Goal: Use online tool/utility

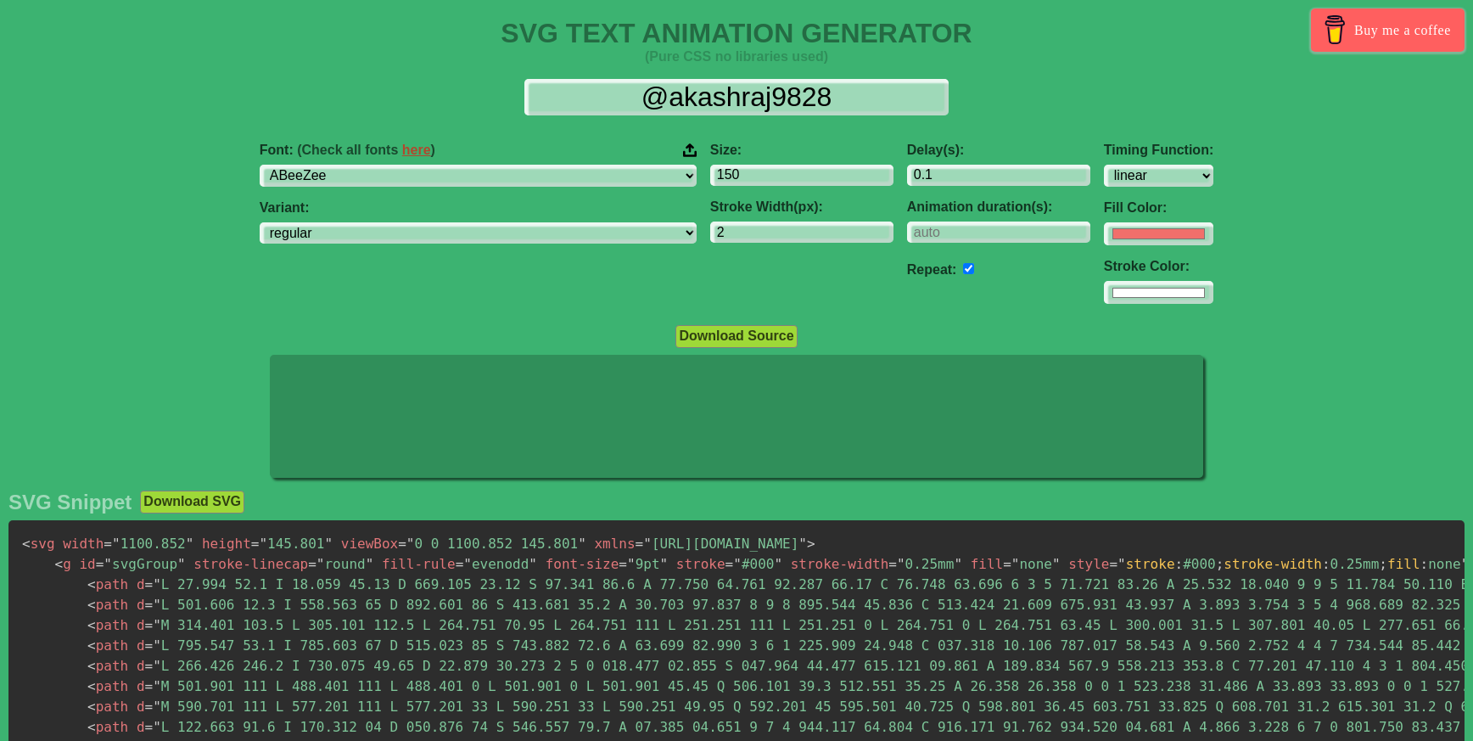
select select "linear"
click at [478, 171] on select "ABeeZee [PERSON_NAME] Display AR One Sans [PERSON_NAME] Libre Aboreto Abril Fat…" at bounding box center [478, 176] width 437 height 23
click at [362, 165] on select "ABeeZee [PERSON_NAME] Display AR One Sans [PERSON_NAME] Libre Aboreto Abril Fat…" at bounding box center [478, 176] width 437 height 23
click at [477, 171] on select "ABeeZee [PERSON_NAME] Display AR One Sans [PERSON_NAME] Libre Aboreto Abril Fat…" at bounding box center [478, 176] width 437 height 23
click at [449, 176] on select "ABeeZee [PERSON_NAME] Display AR One Sans [PERSON_NAME] Libre Aboreto Abril Fat…" at bounding box center [478, 176] width 437 height 23
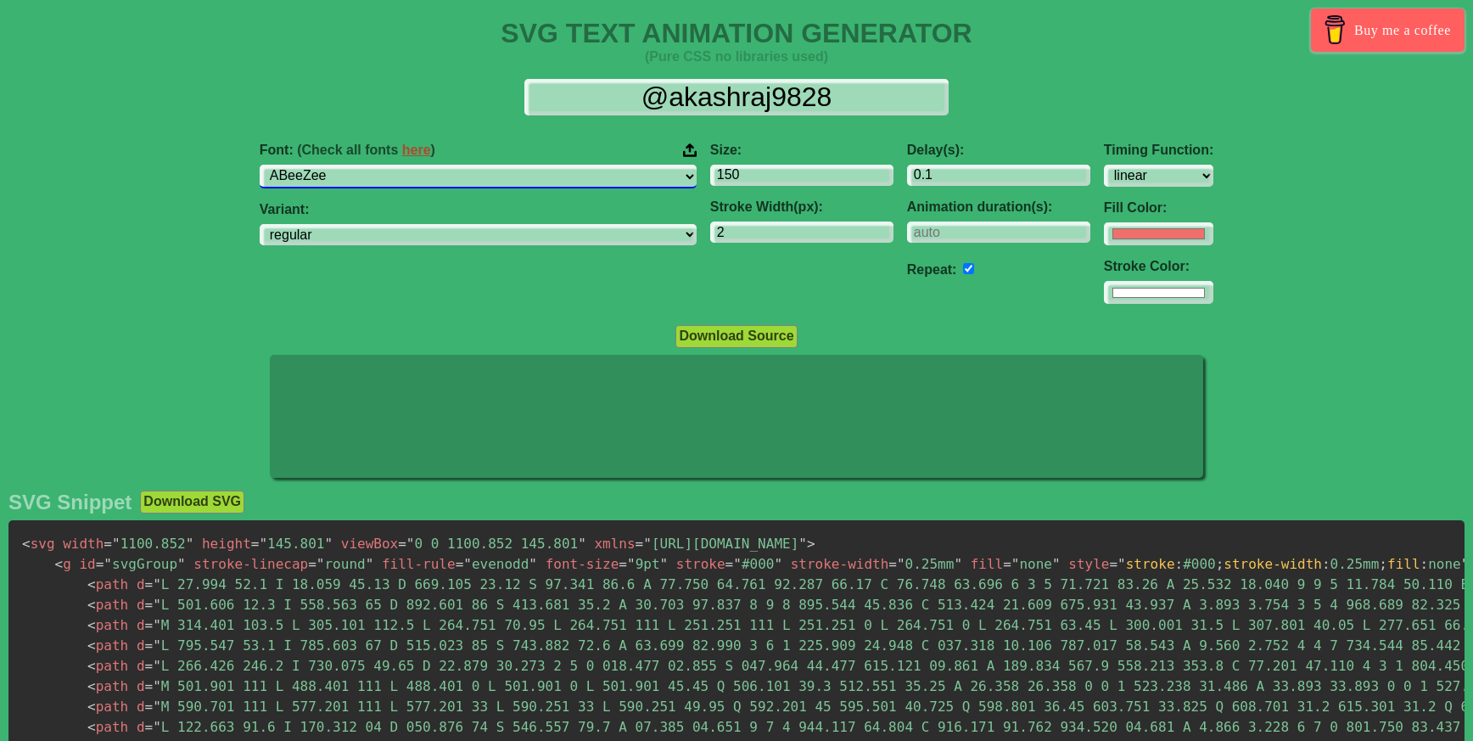
select select "Zen Old Mincho"
click at [362, 165] on select "ABeeZee [PERSON_NAME] Display AR One Sans [PERSON_NAME] Libre Aboreto Abril Fat…" at bounding box center [478, 176] width 437 height 23
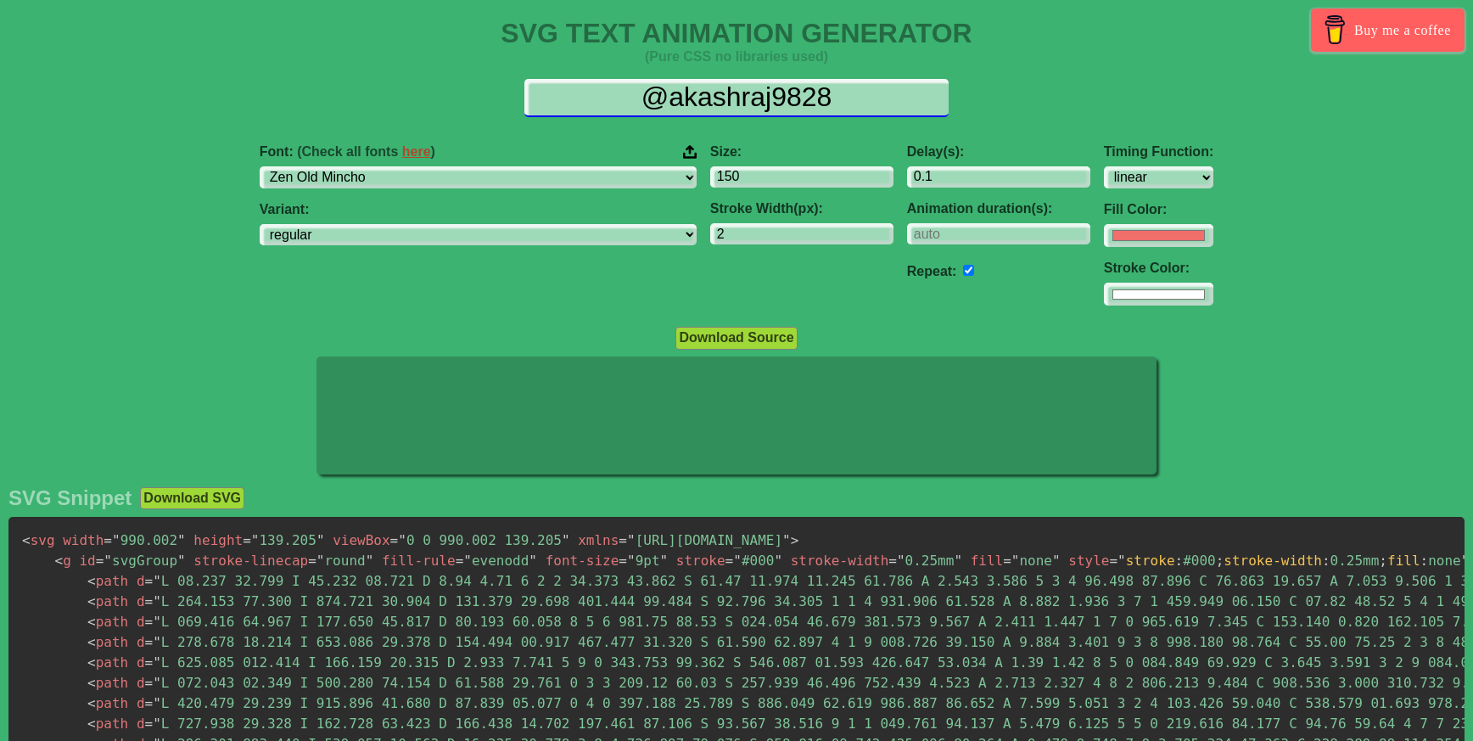
click at [835, 98] on input "@akashraj9828" at bounding box center [736, 98] width 424 height 38
drag, startPoint x: 837, startPoint y: 99, endPoint x: 545, endPoint y: 87, distance: 292.1
click at [545, 87] on input "@akashraj9828" at bounding box center [736, 98] width 424 height 38
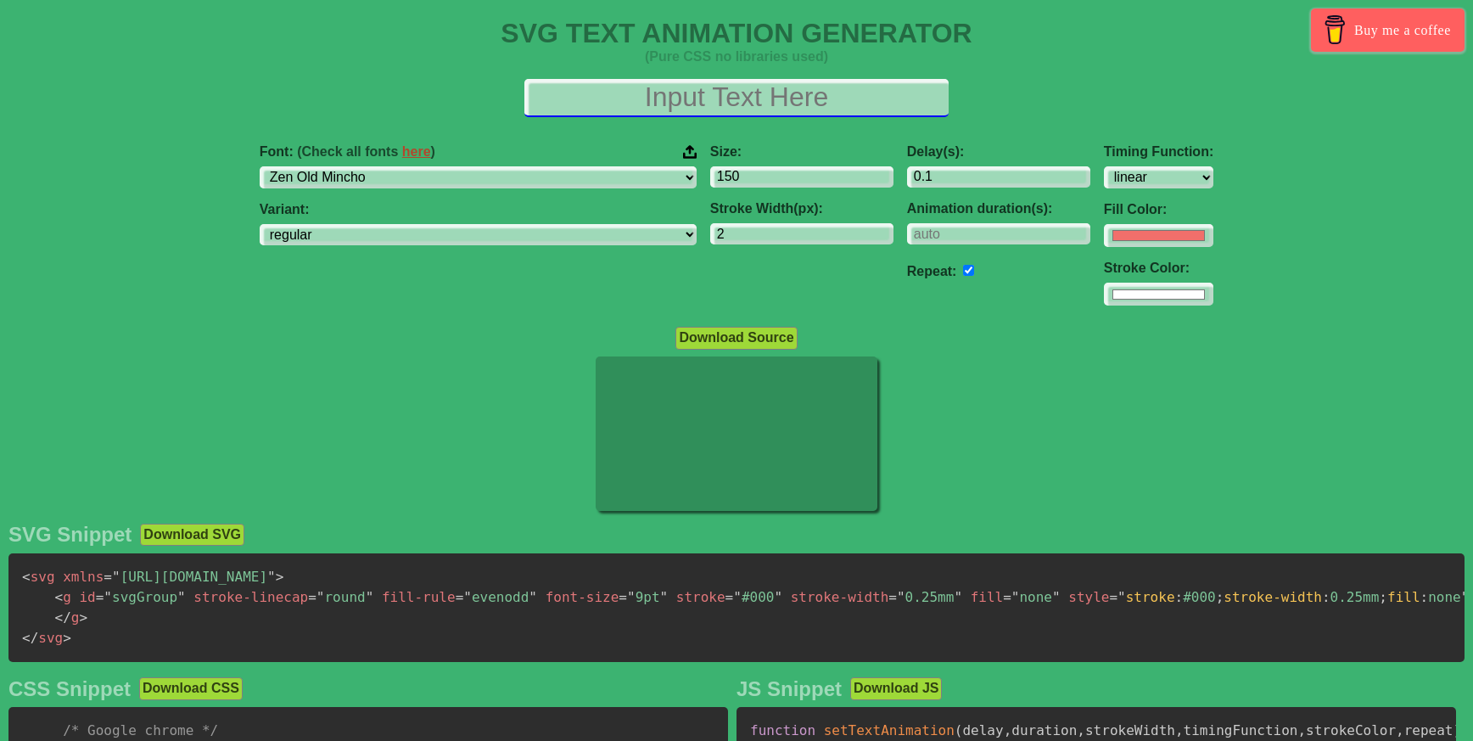
paste input "お疲れ様です。 こちらCVの文言ですが現状【Contact us】 になっていますがデザイン改善の案出しで【Reservation】に、と記載して大丈夫でしょ…"
type input "お疲れ様です。 こちらCVの文言ですが現状【Contact us】 になっていますがデザイン改善の案出しで【Reservation】に、と記載して大丈夫でしょ…"
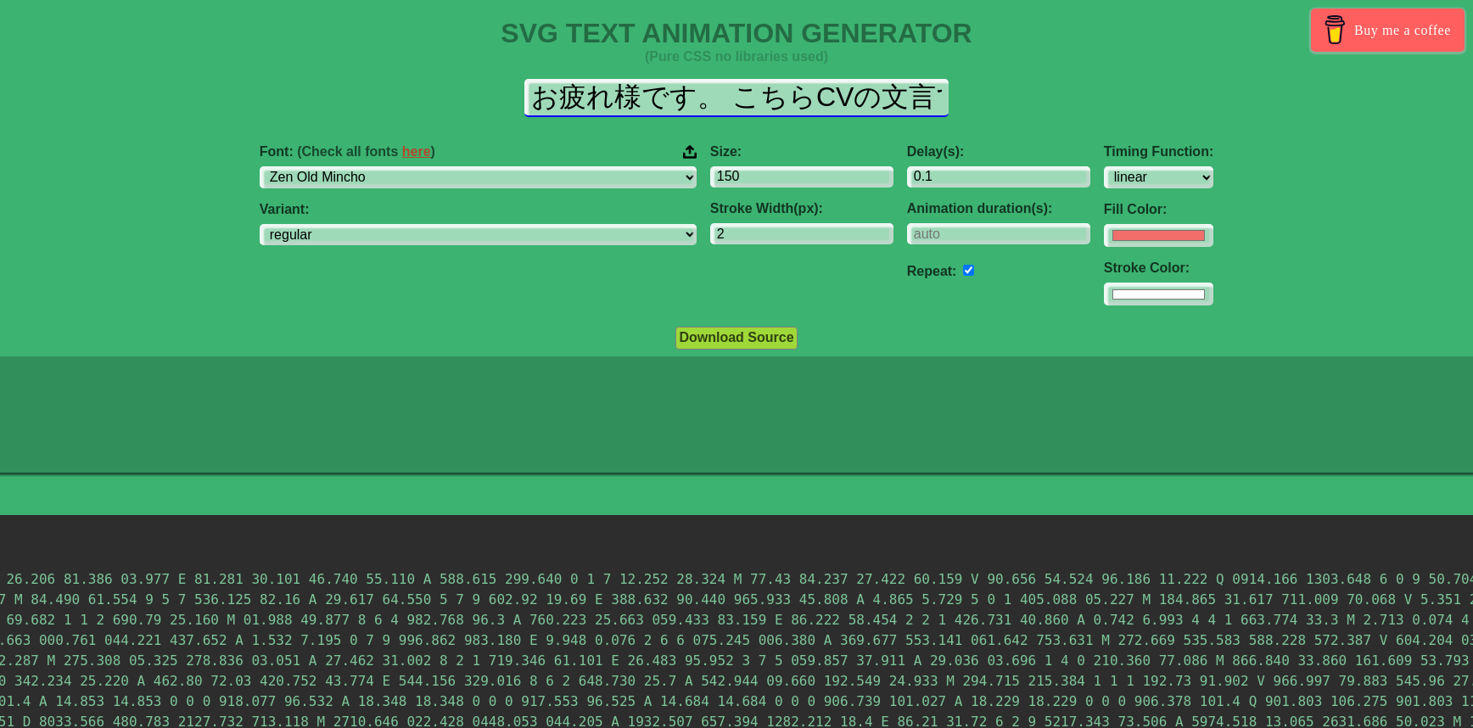
click at [644, 106] on input "お疲れ様です。 こちらCVの文言ですが現状【Contact us】 になっていますがデザイン改善の案出しで【Reservation】に、と記載して大丈夫でしょ…" at bounding box center [736, 98] width 424 height 38
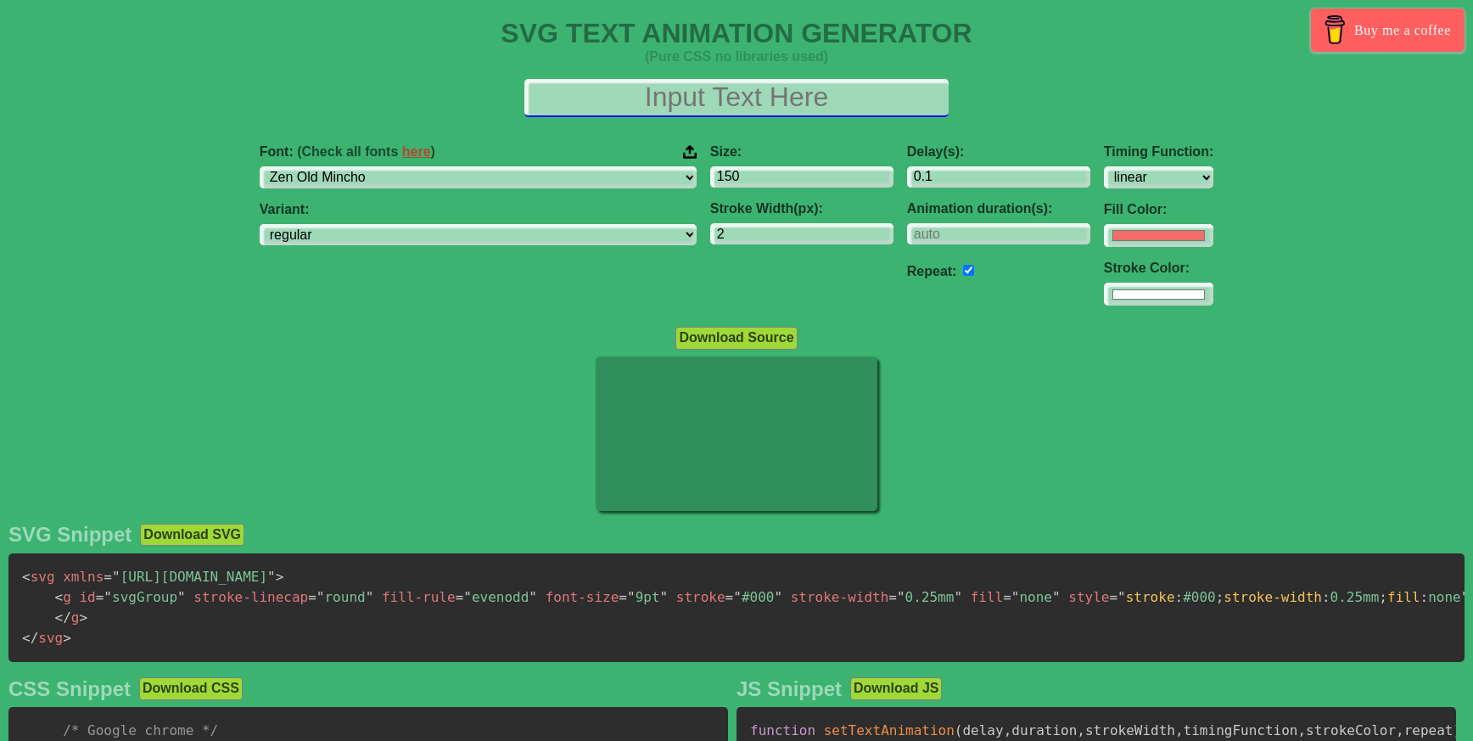
paste input "Reservation"
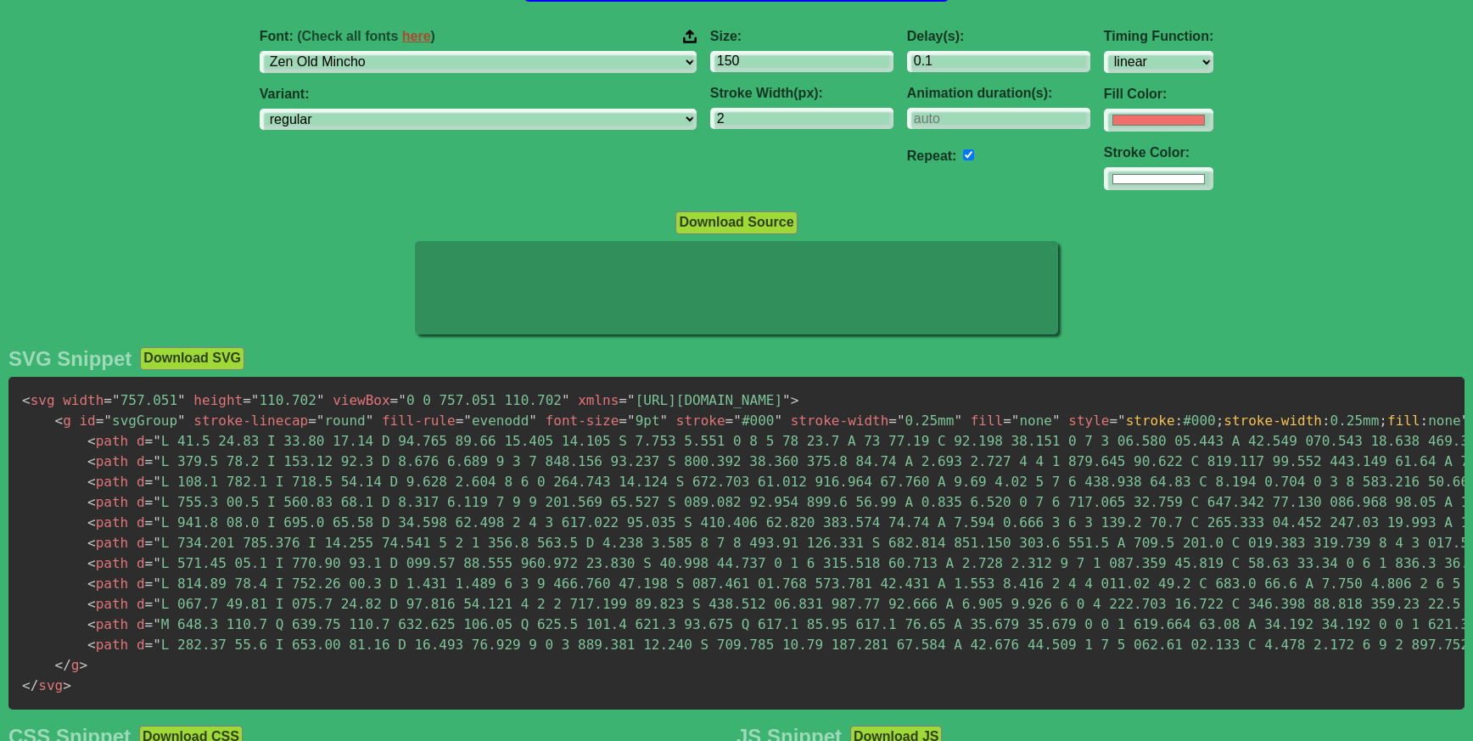
scroll to position [124, 0]
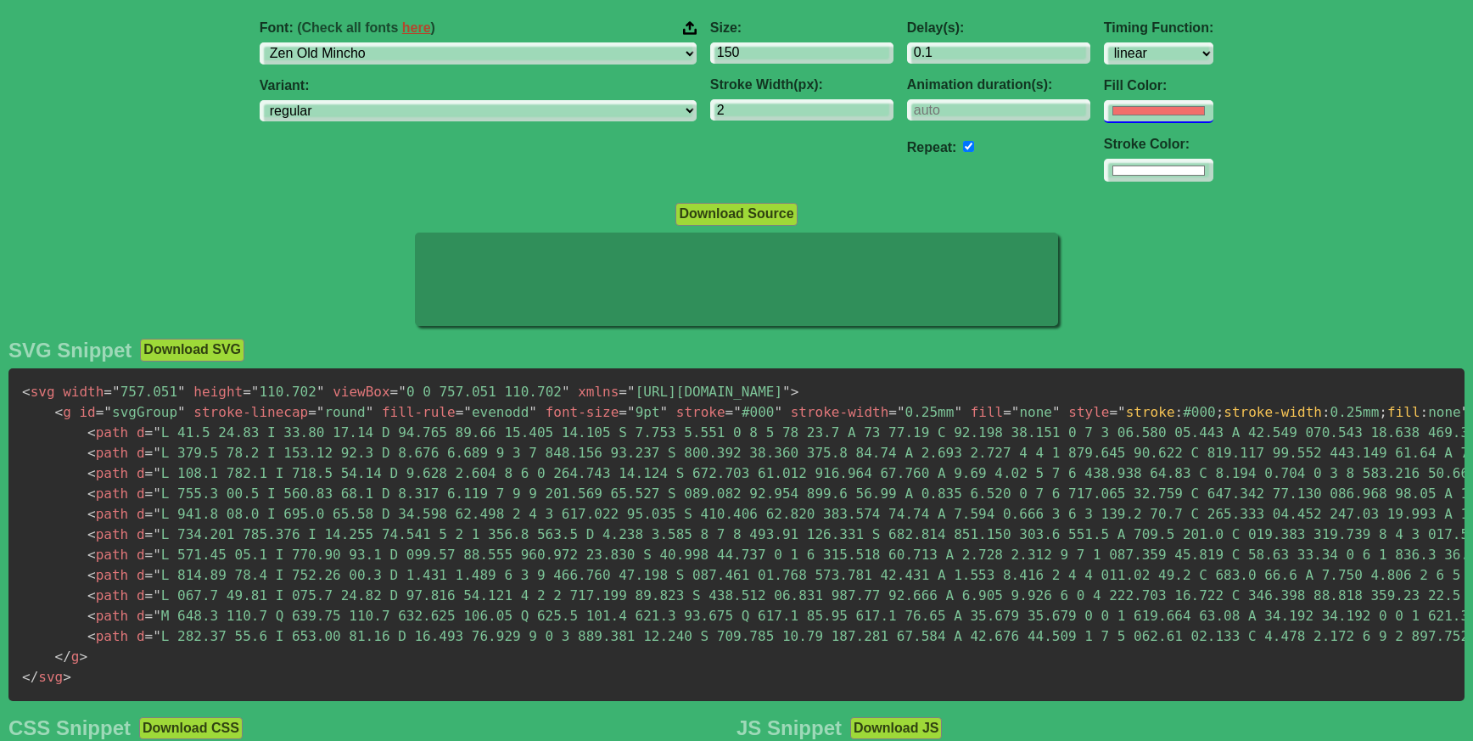
type input "Reservation"
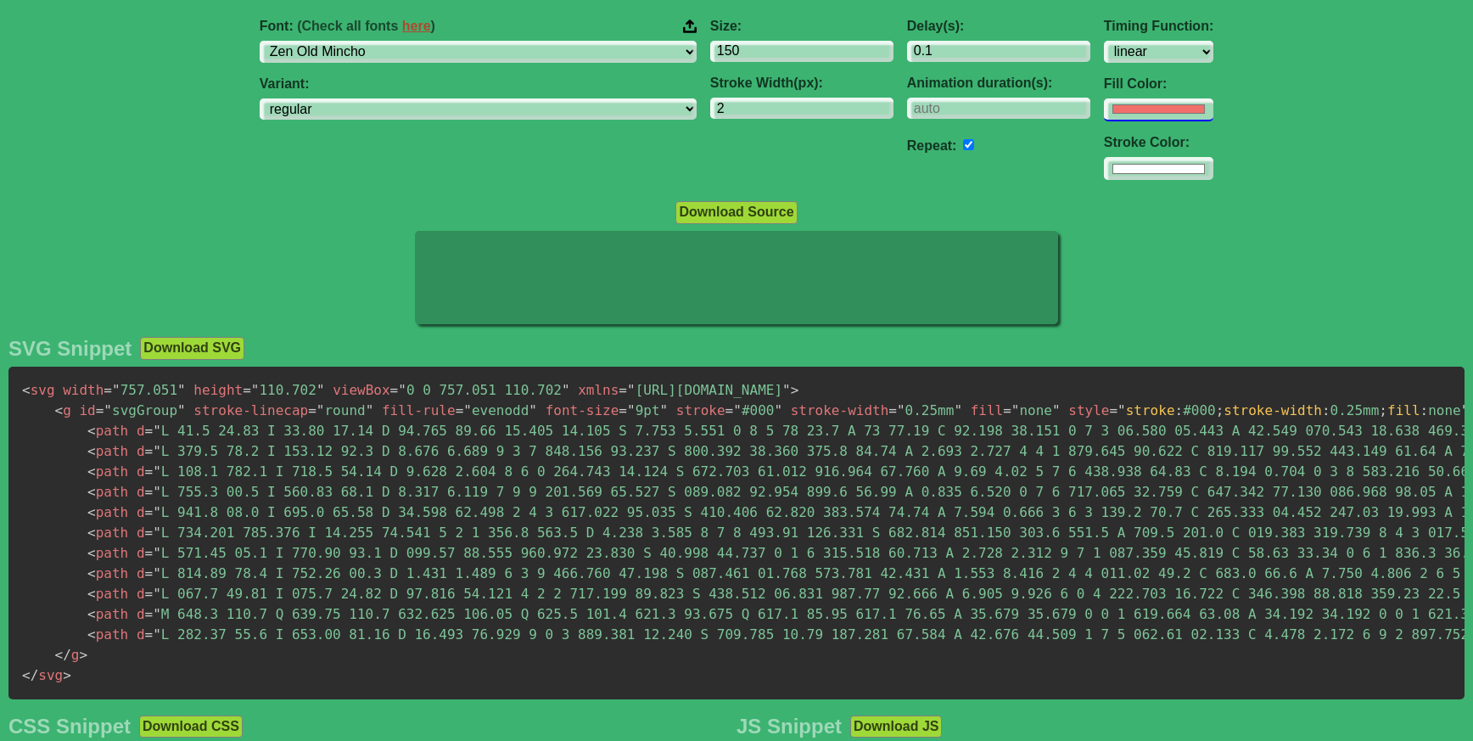
click at [1104, 107] on input "#f16f6b" at bounding box center [1158, 109] width 109 height 23
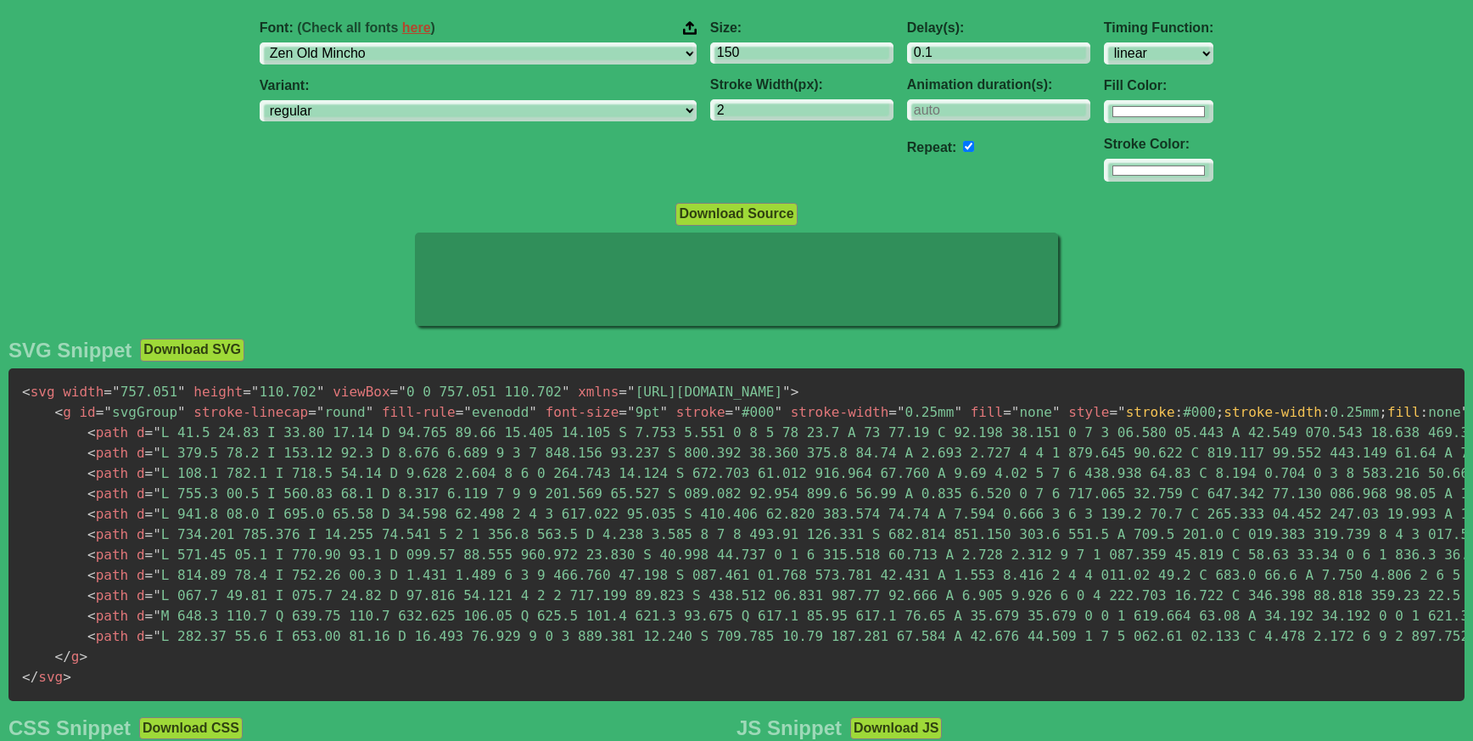
click at [1231, 70] on div "Font: (Check all fonts here ) ABeeZee [PERSON_NAME] Display AR One Sans [PERSON…" at bounding box center [736, 101] width 1473 height 189
type input "#ffffff"
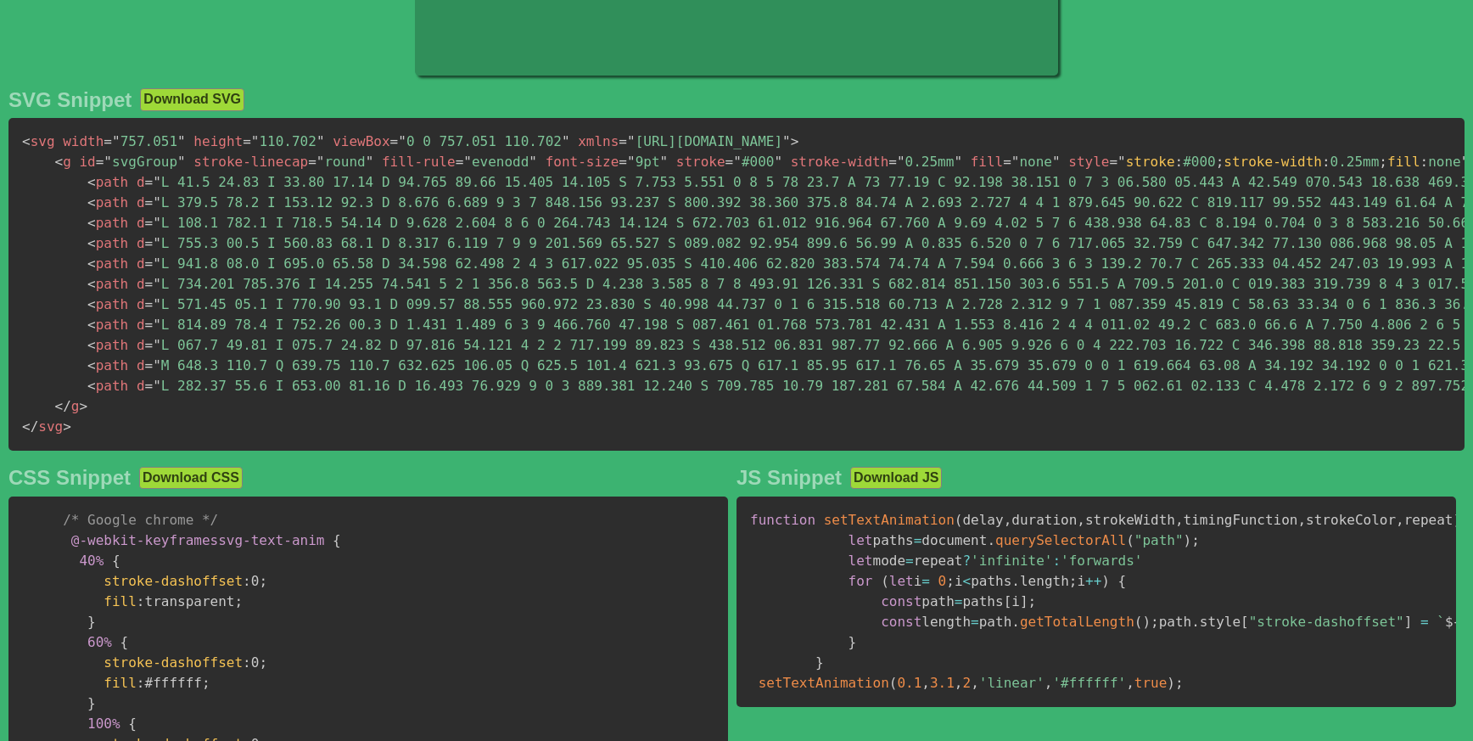
scroll to position [374, 0]
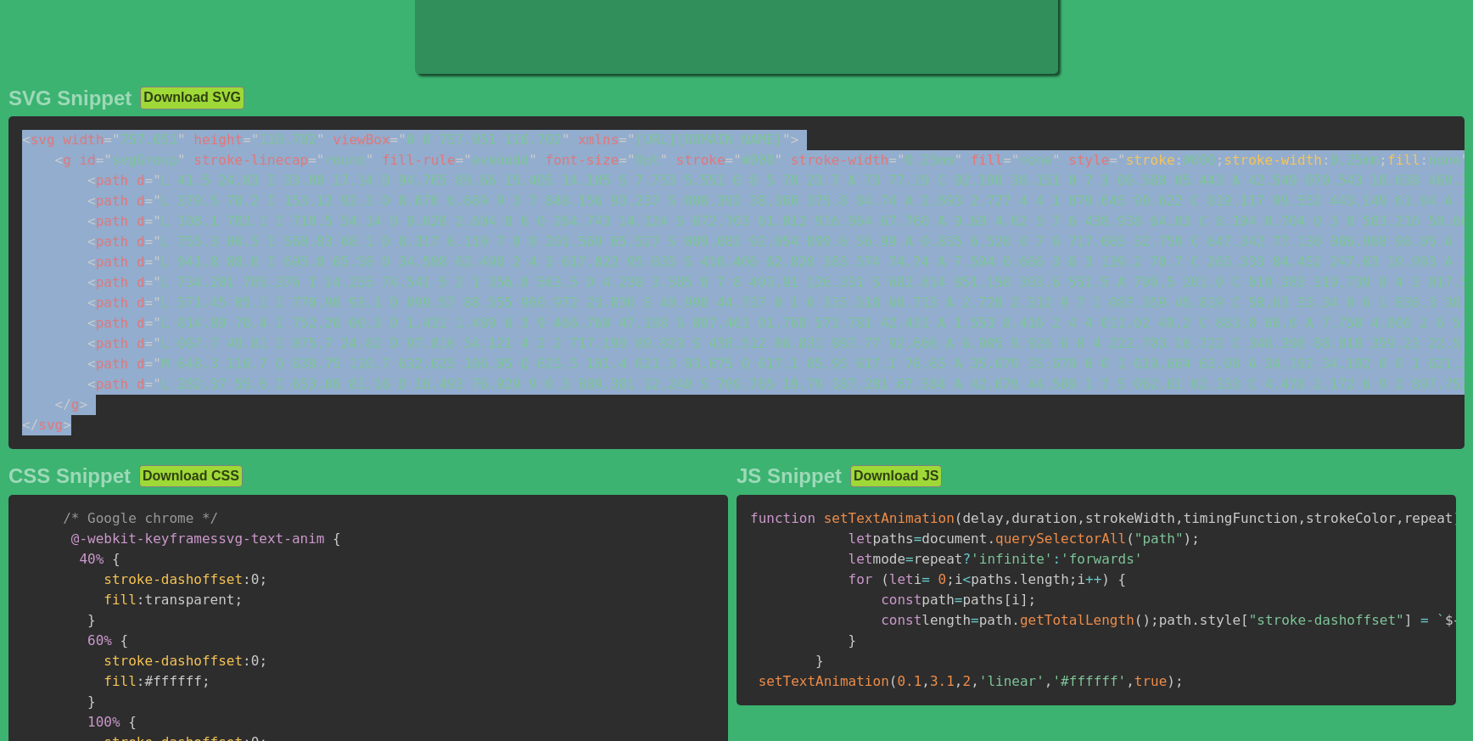
drag, startPoint x: 25, startPoint y: 145, endPoint x: 94, endPoint y: 429, distance: 292.6
click at [94, 429] on pre "< svg width = " 757.051 " height = " 110.702 " viewBox = " 0 0 757.051 110.702 …" at bounding box center [736, 282] width 1456 height 333
copy code "< svg width = " 757.051 " height = " 110.702 " viewBox = " 0 0 757.051 110.702 …"
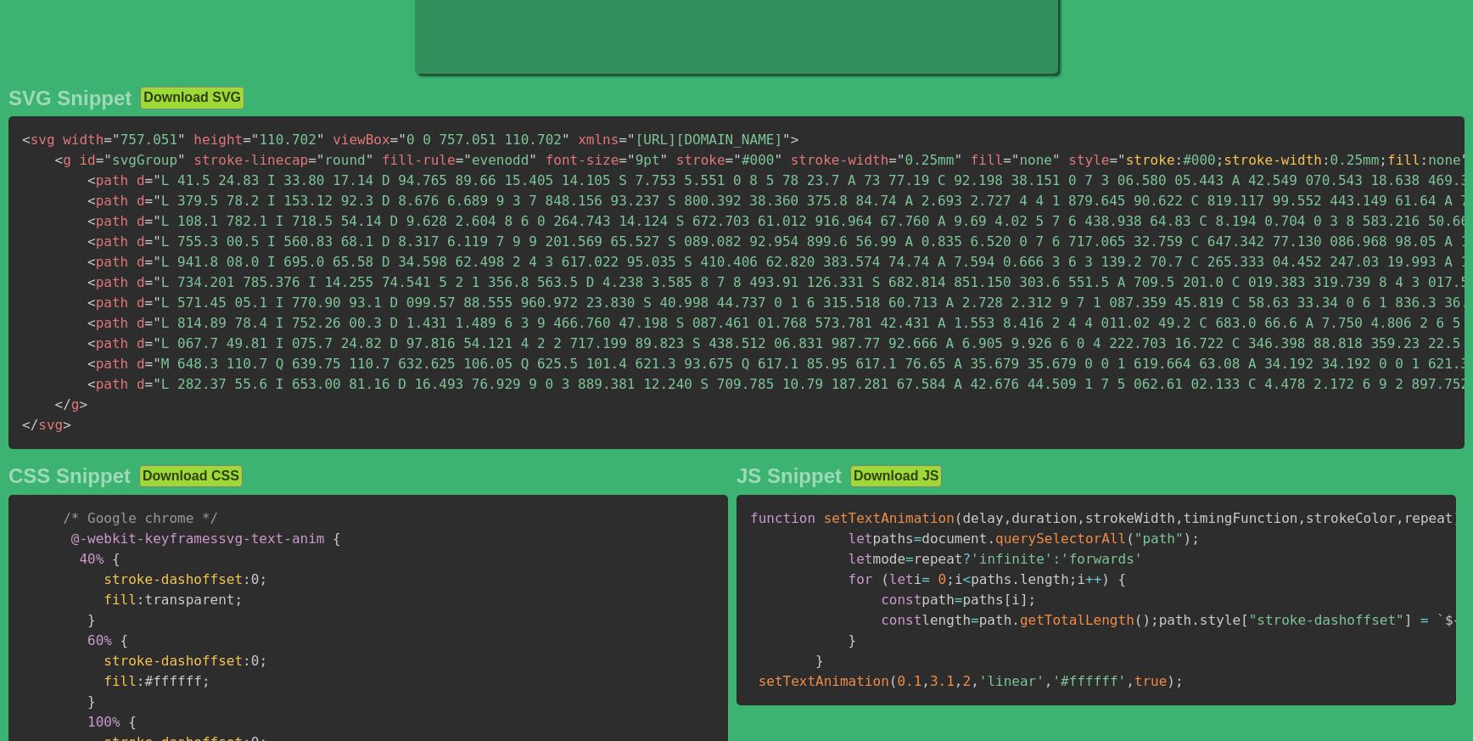
click at [419, 488] on div "CSS Snippet Download CSS" at bounding box center [368, 476] width 720 height 24
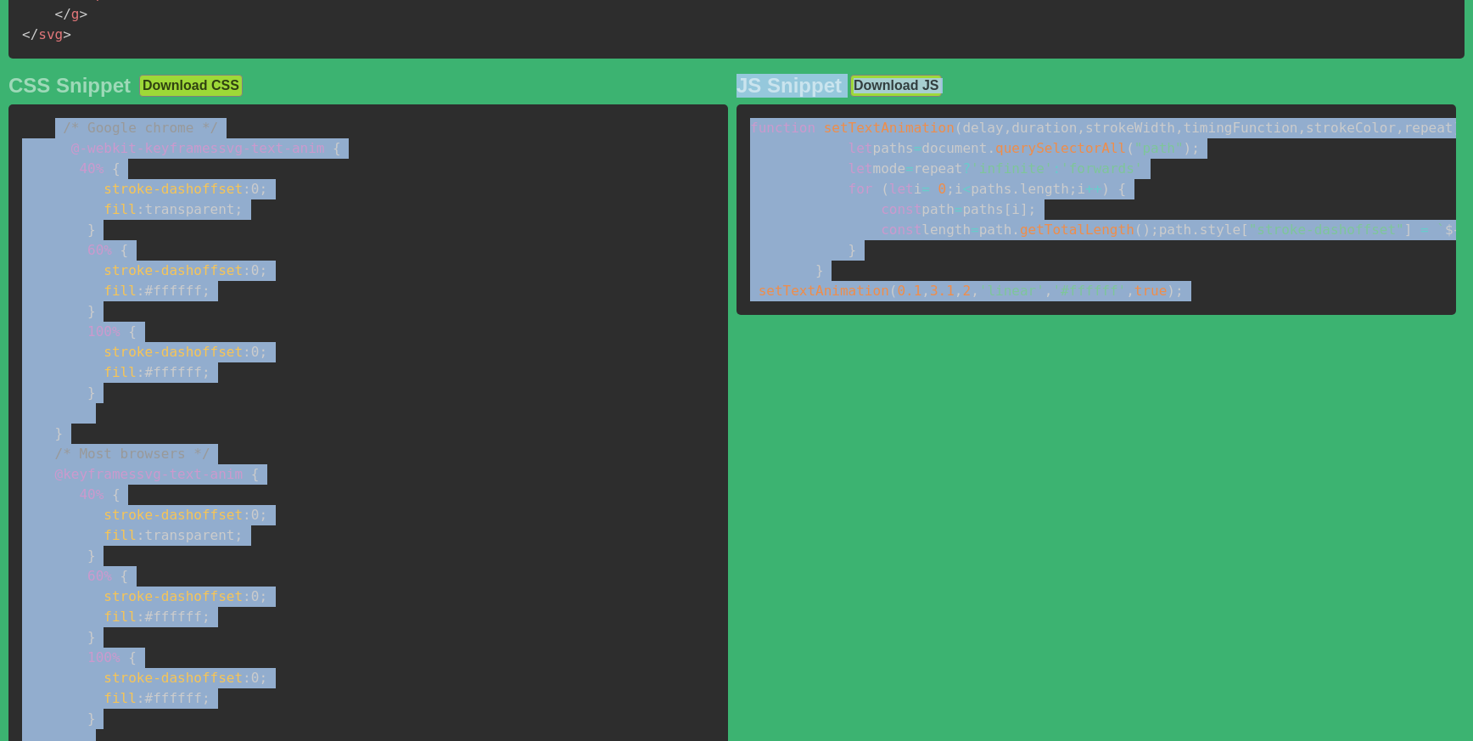
scroll to position [919, 0]
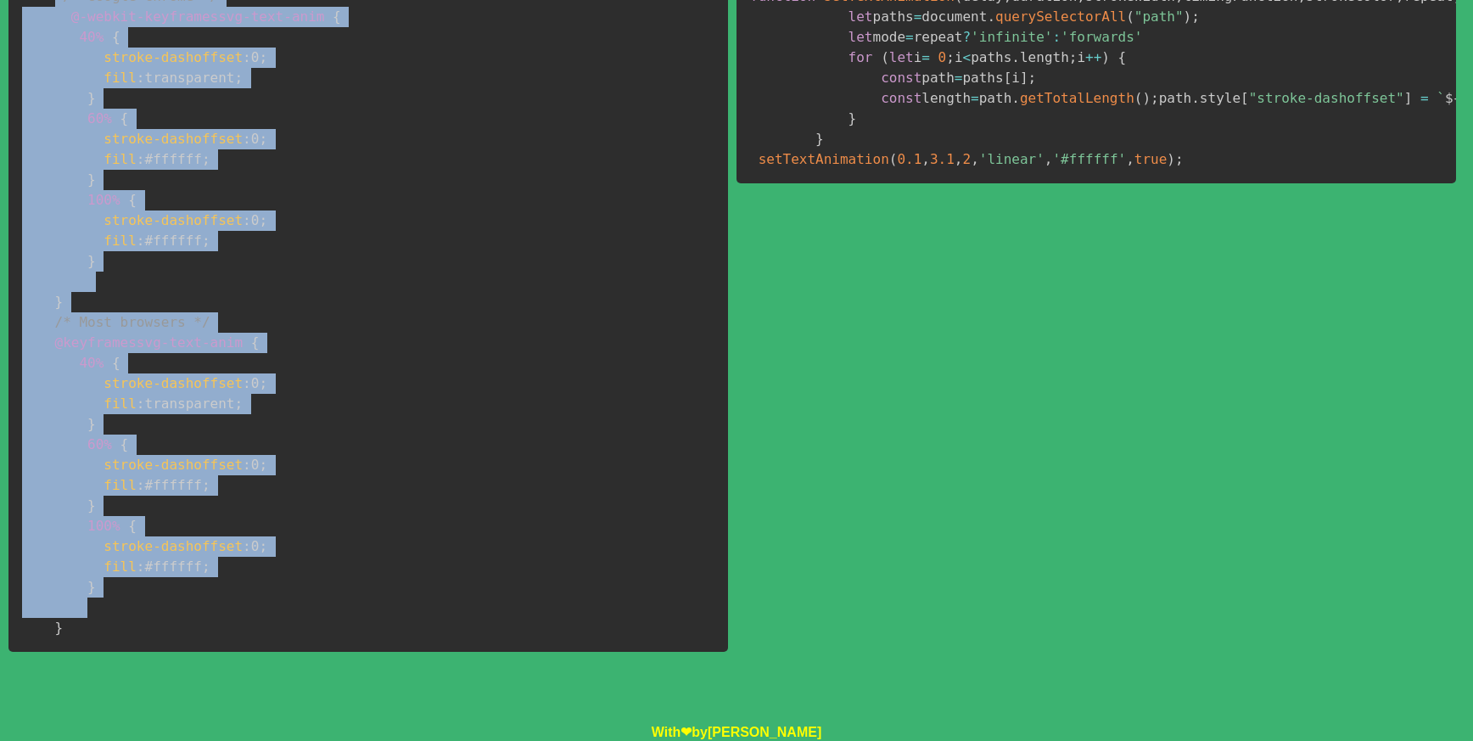
drag, startPoint x: 53, startPoint y: 321, endPoint x: 226, endPoint y: 606, distance: 333.1
click at [226, 606] on pre "/* Google chrome */ @-webkit-keyframes svg-text-anim { 40% { stroke-dashoffset …" at bounding box center [368, 312] width 720 height 679
click at [224, 606] on pre "/* Google chrome */ @-webkit-keyframes svg-text-anim { 40% { stroke-dashoffset …" at bounding box center [368, 312] width 720 height 679
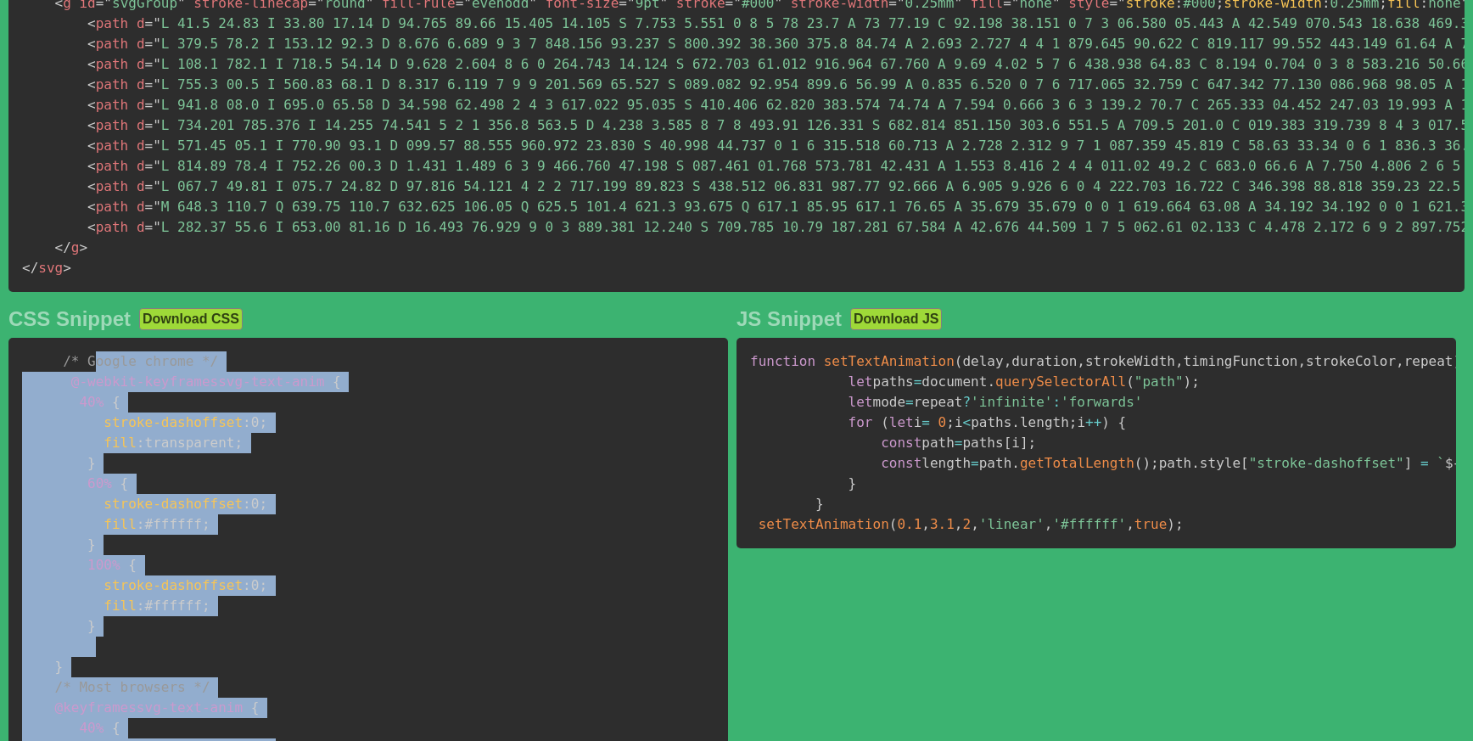
scroll to position [528, 0]
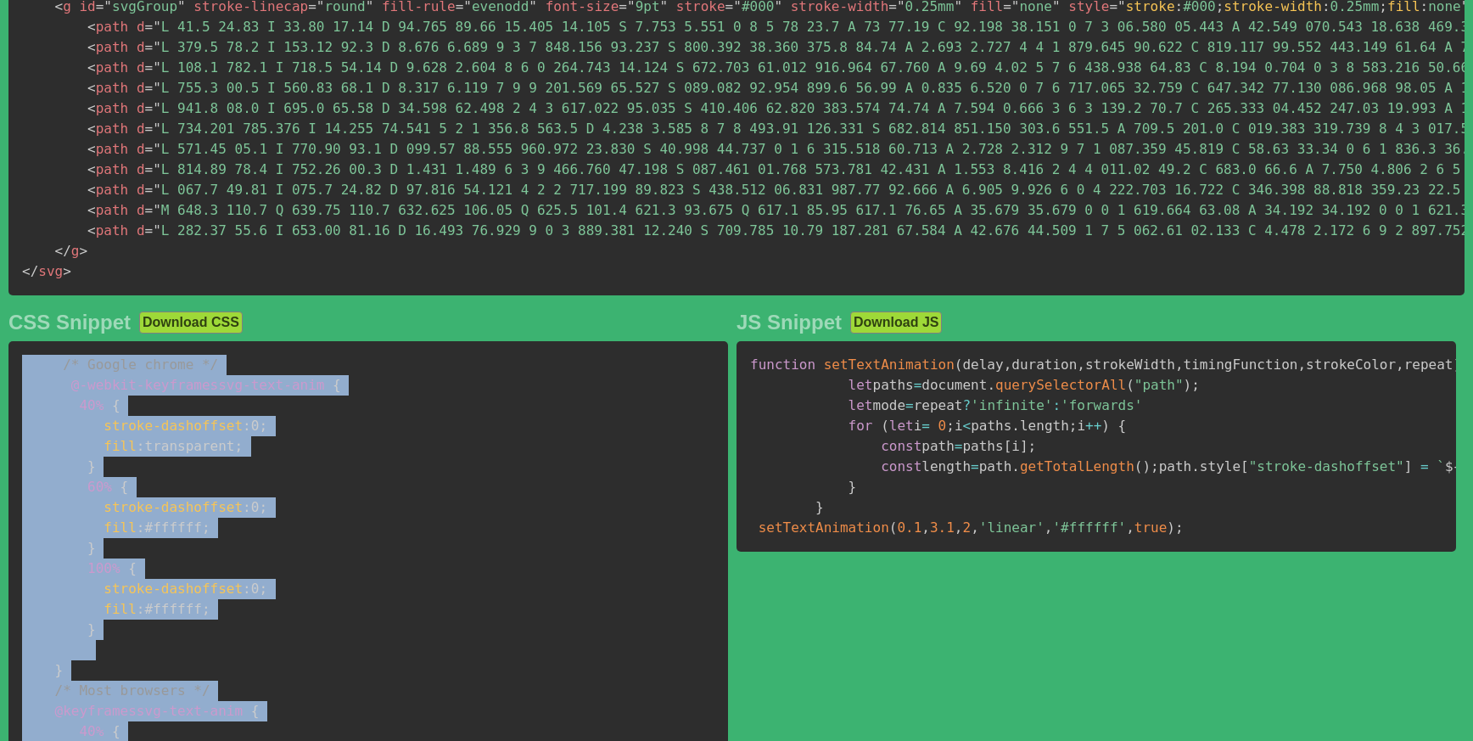
drag, startPoint x: 219, startPoint y: 612, endPoint x: 53, endPoint y: 366, distance: 296.5
click at [53, 366] on pre "/* Google chrome */ @-webkit-keyframes svg-text-anim { 40% { stroke-dashoffset …" at bounding box center [368, 680] width 720 height 679
copy code "/* Google chrome */ @-webkit-keyframes svg-text-anim { 40% { stroke-dashoffset …"
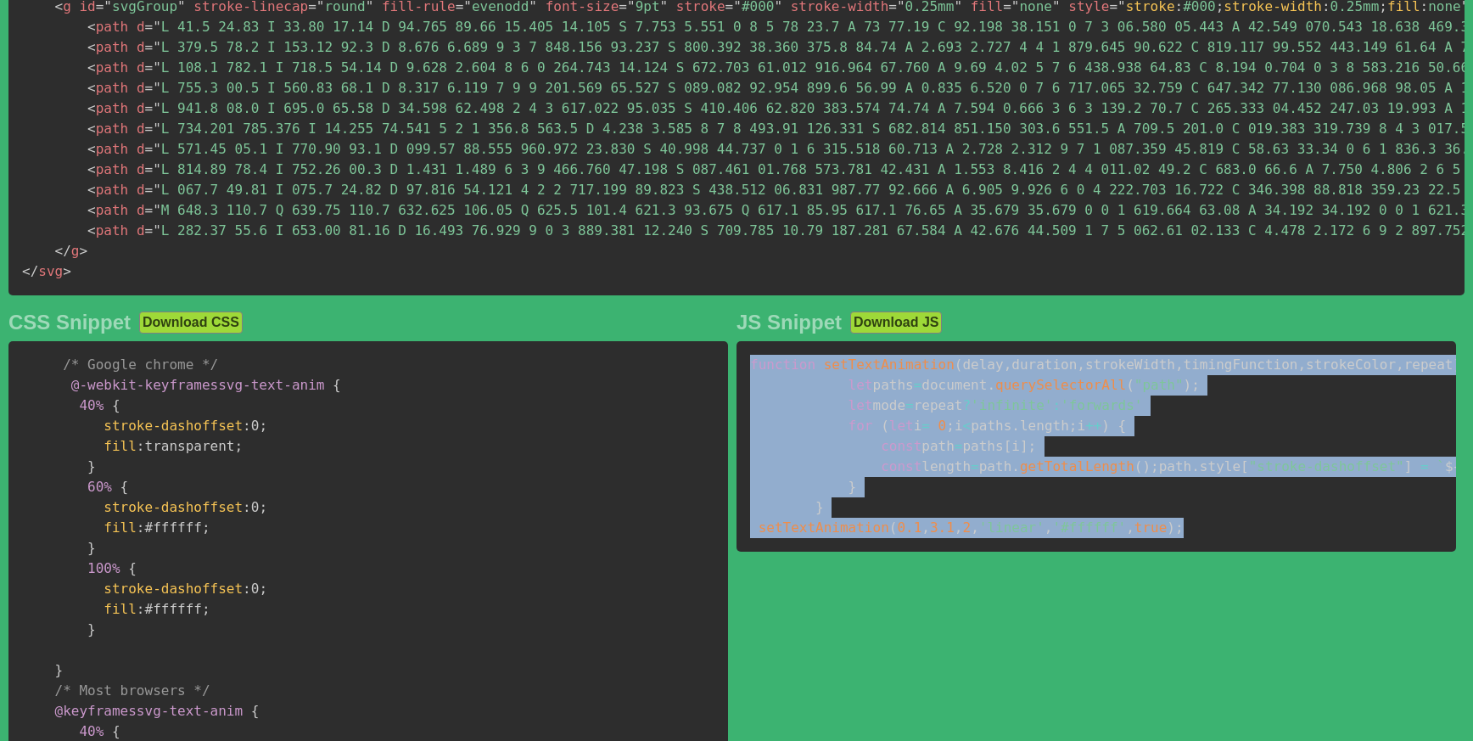
drag, startPoint x: 749, startPoint y: 369, endPoint x: 1345, endPoint y: 677, distance: 670.6
click at [1345, 552] on pre "function setTextAnimation ( delay , duration , strokeWidth , timingFunction , s…" at bounding box center [1096, 446] width 720 height 210
copy code "function setTextAnimation ( delay , duration , strokeWidth , timingFunction , s…"
